Goal: Task Accomplishment & Management: Complete application form

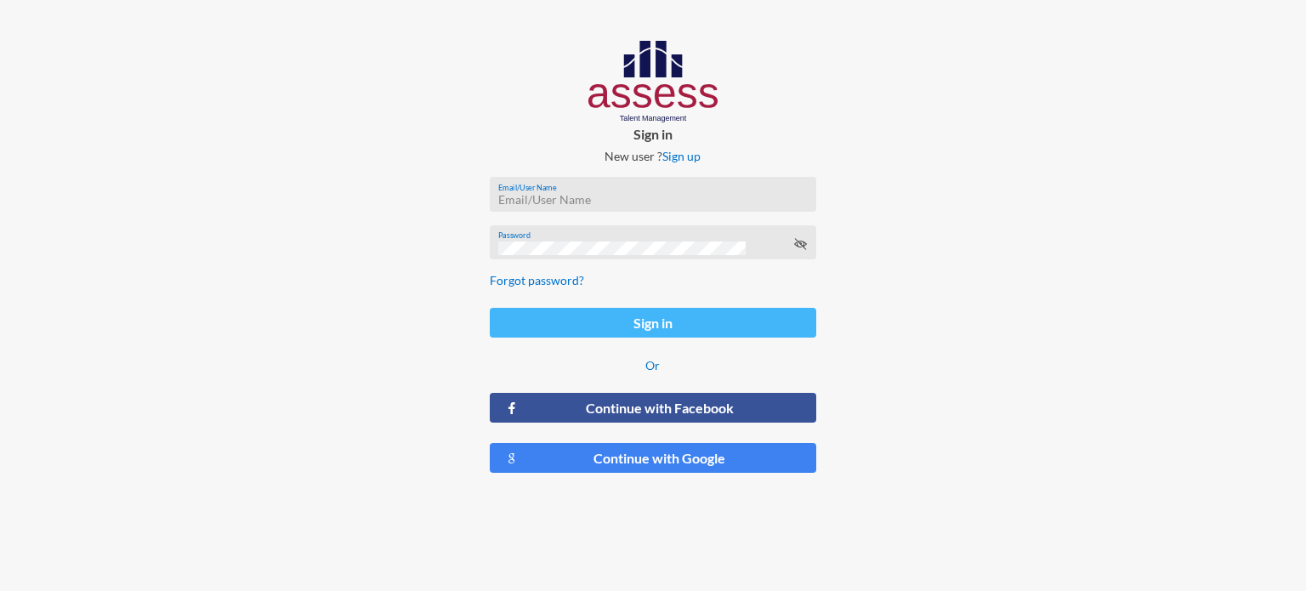
type input "[EMAIL_ADDRESS][DOMAIN_NAME]"
click at [694, 328] on button "Sign in" at bounding box center [653, 323] width 327 height 30
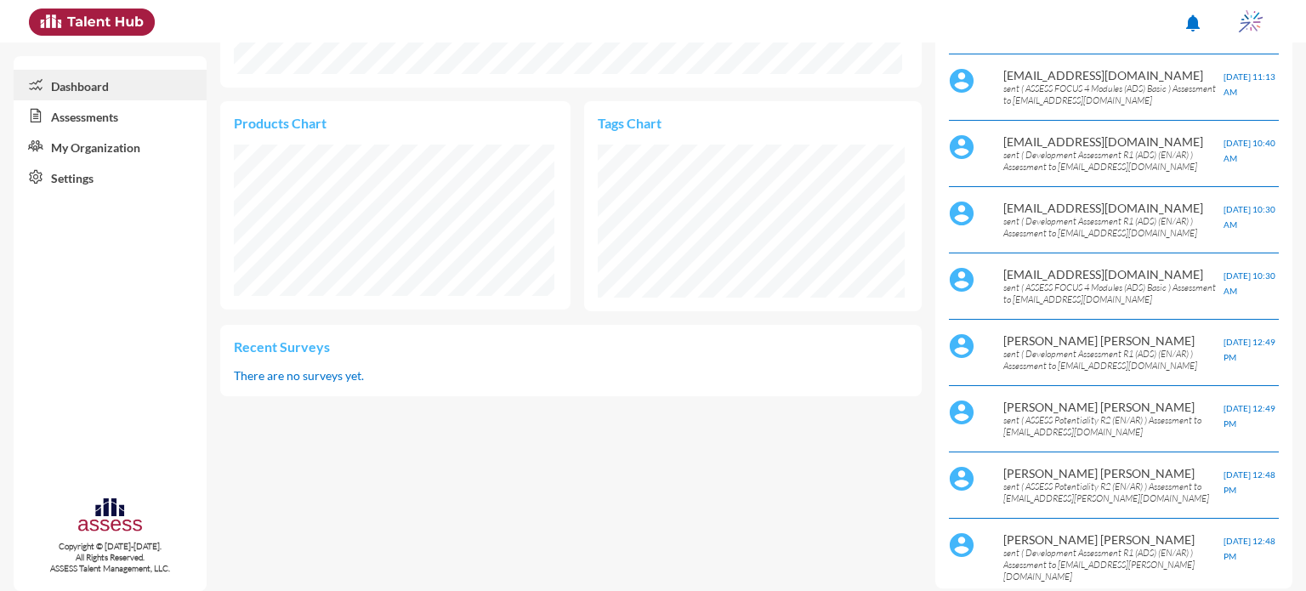
scroll to position [498, 0]
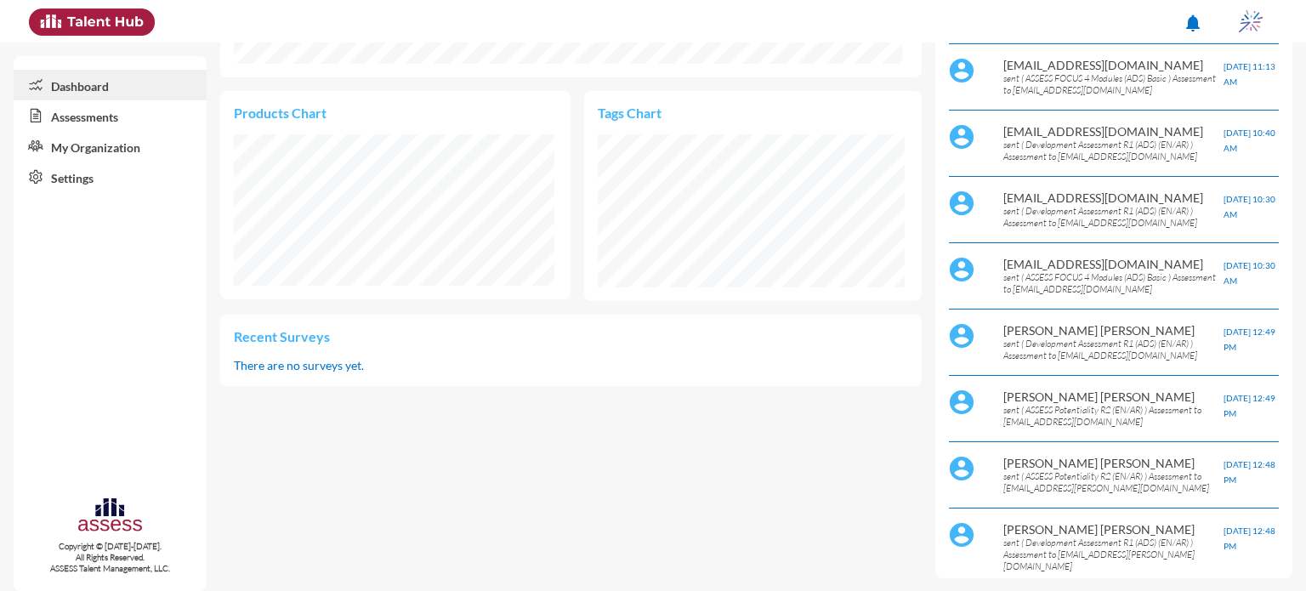
click at [56, 133] on link "My Organization" at bounding box center [110, 146] width 193 height 31
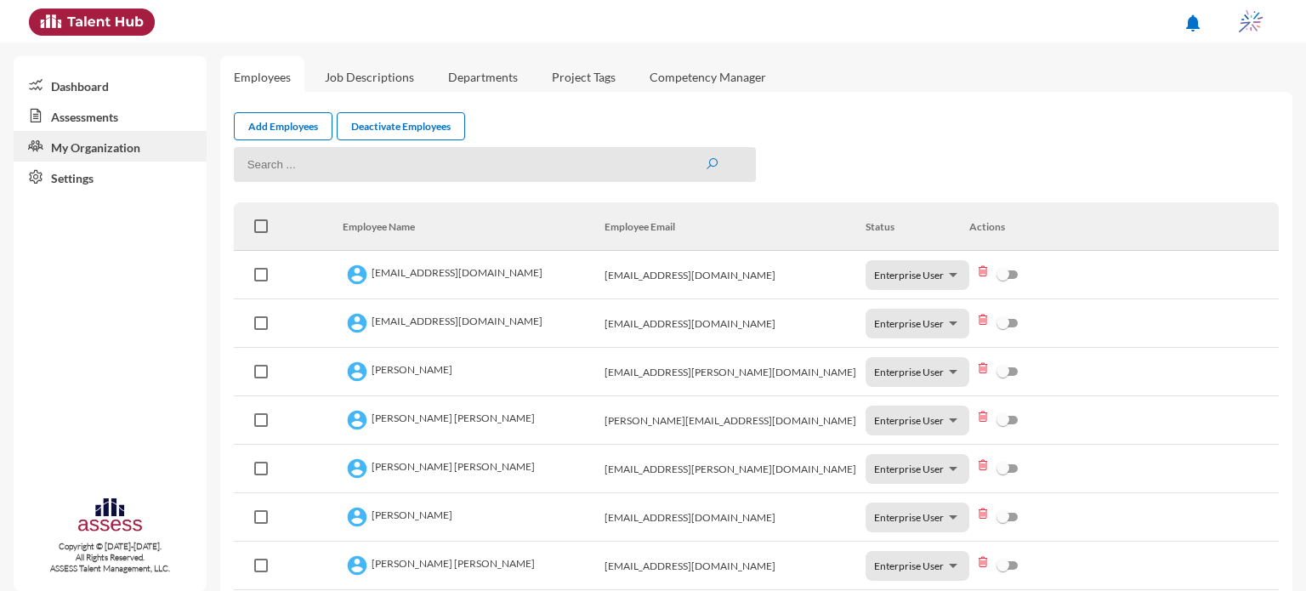
click at [106, 115] on link "Assessments" at bounding box center [110, 115] width 193 height 31
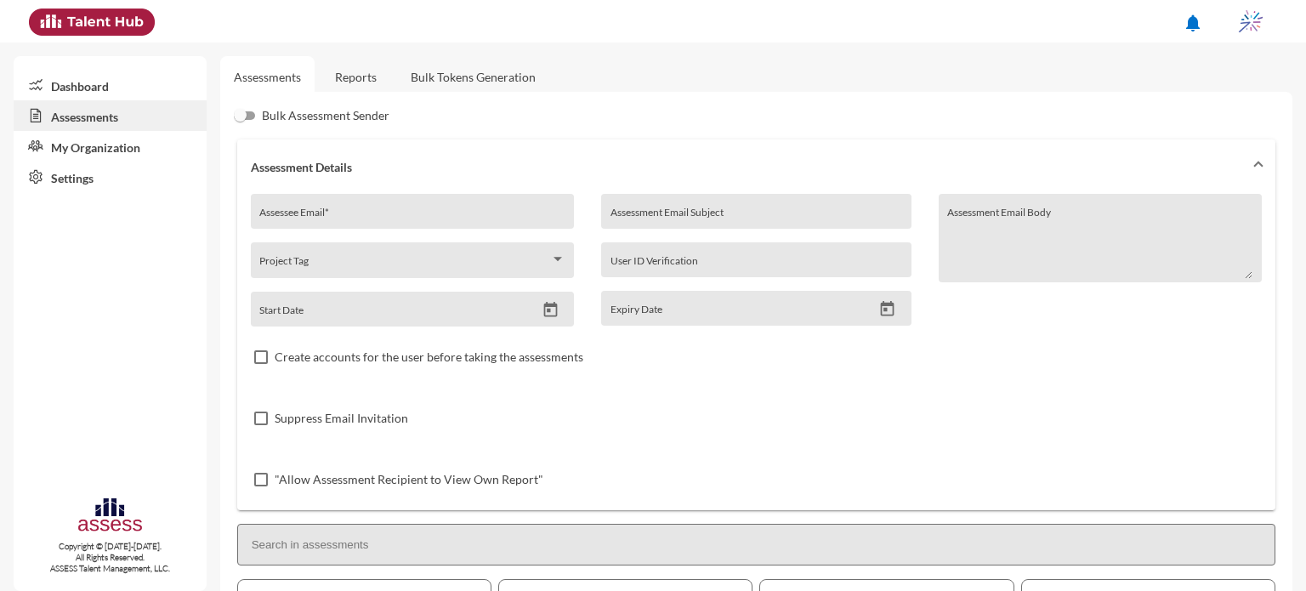
click at [361, 197] on div "Assessee Email *" at bounding box center [412, 211] width 323 height 35
type input "[EMAIL_ADDRESS][DOMAIN_NAME]"
click at [666, 215] on input "Assessment Email Subject" at bounding box center [756, 218] width 292 height 14
type input "1"
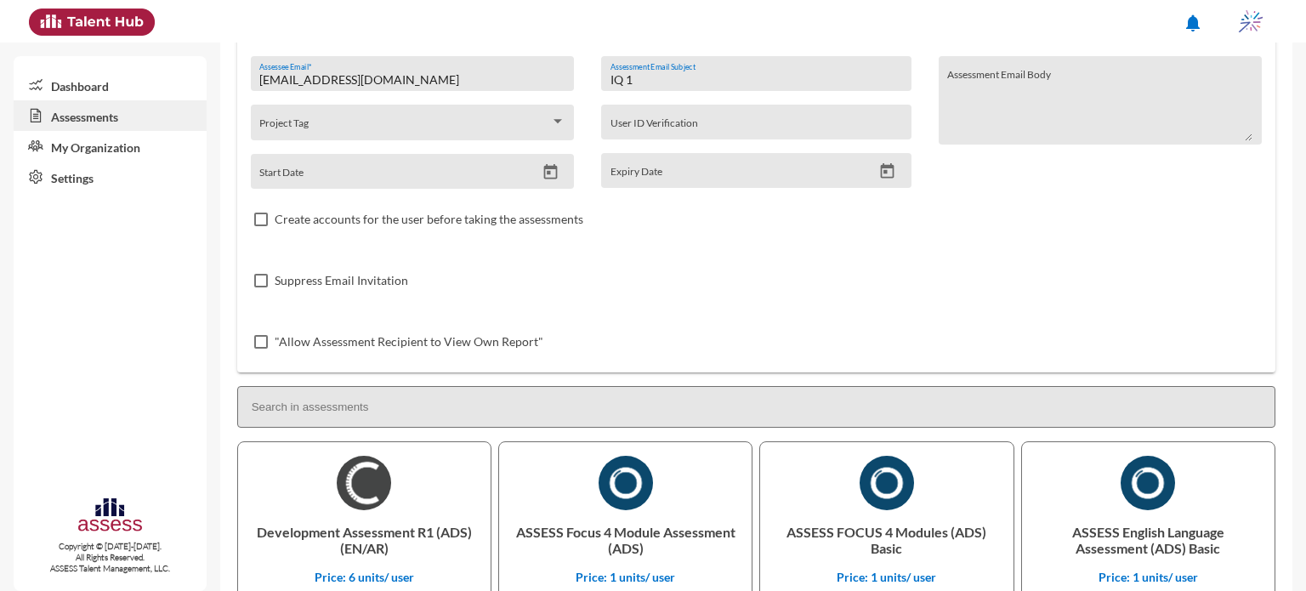
scroll to position [202, 0]
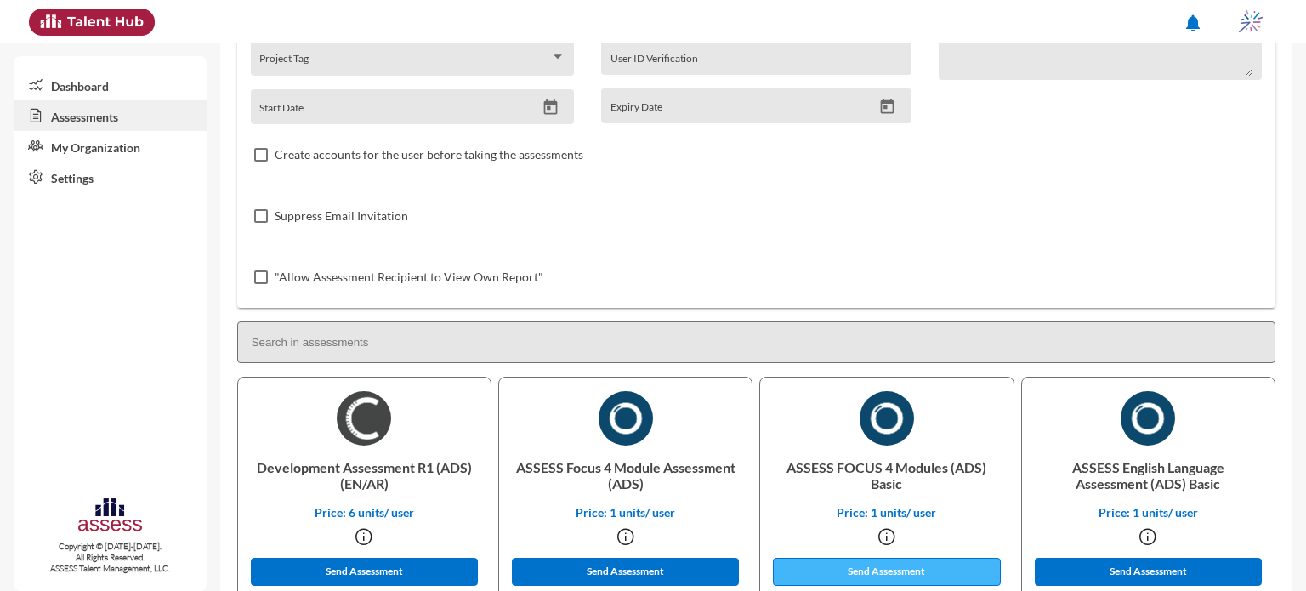
click at [896, 567] on button "Send Assessment" at bounding box center [887, 572] width 228 height 28
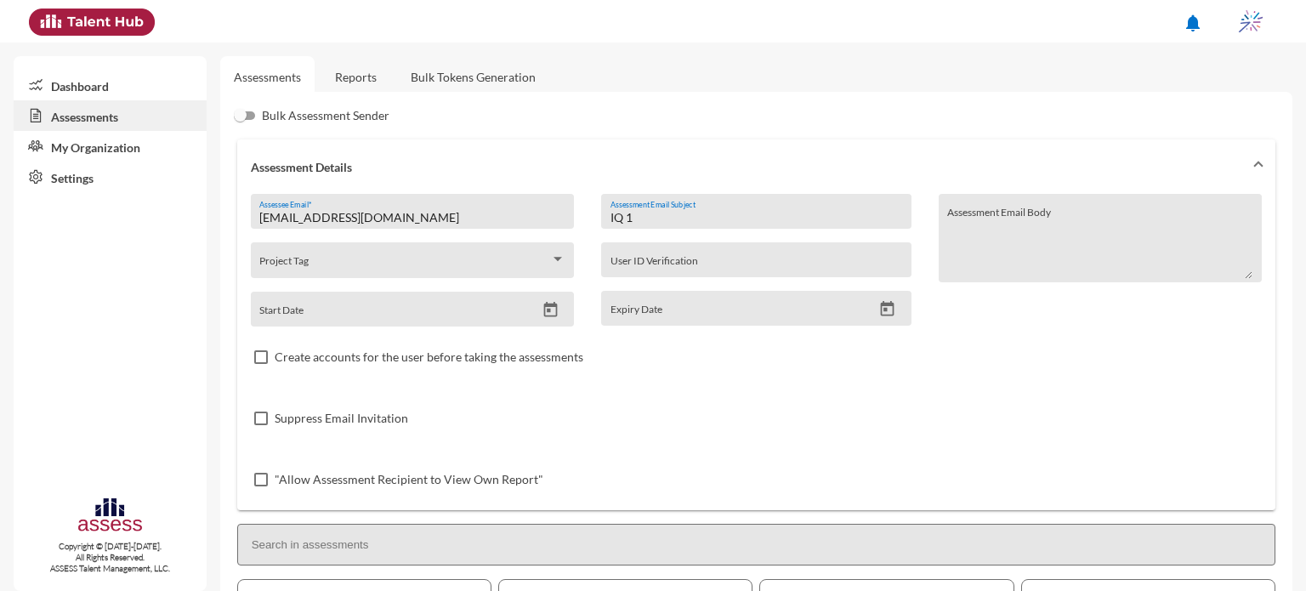
click at [665, 222] on input "IQ 1" at bounding box center [756, 218] width 292 height 14
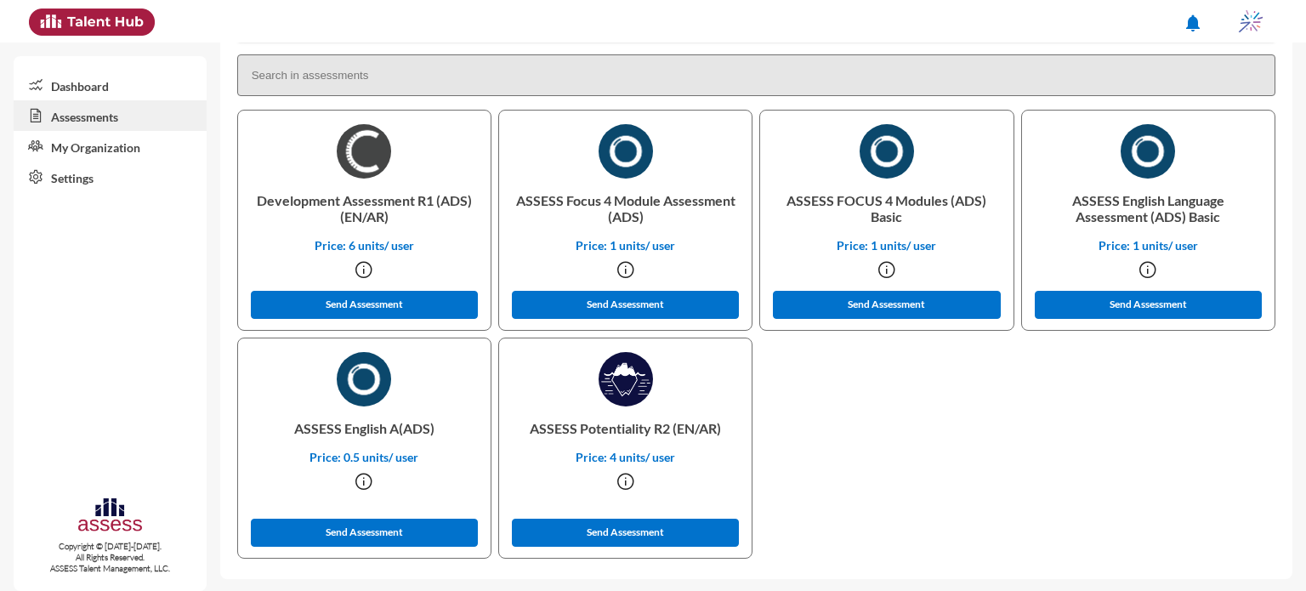
scroll to position [472, 0]
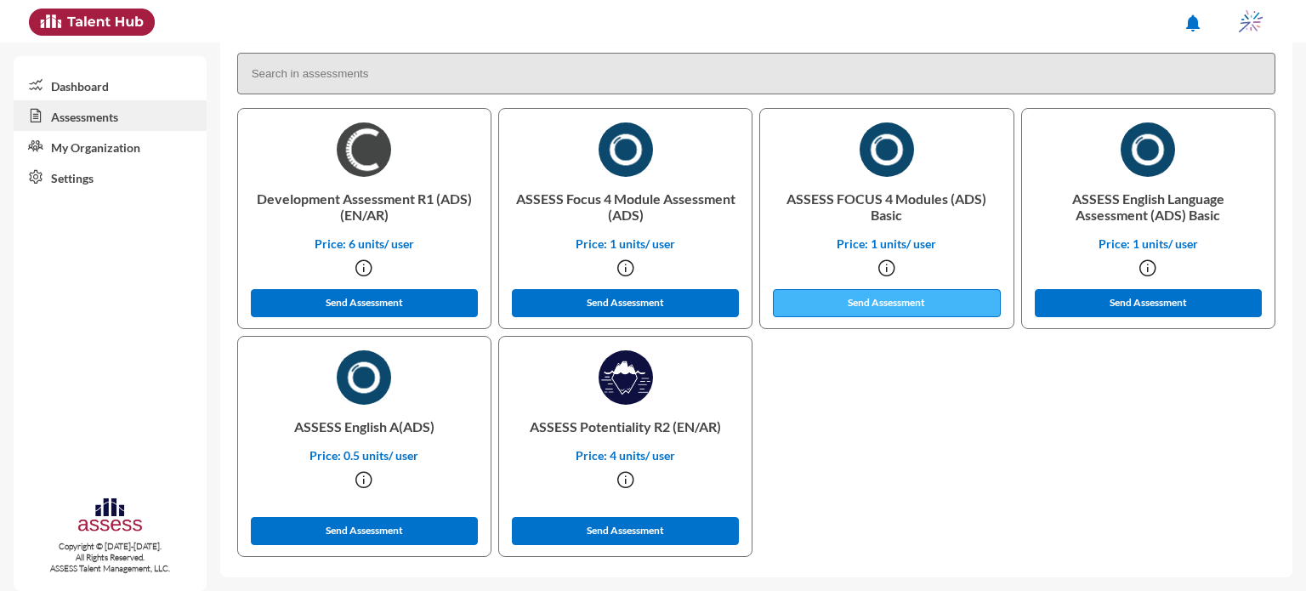
type input "IQ 2"
click at [843, 305] on button "Send Assessment" at bounding box center [887, 303] width 228 height 28
